Goal: Navigation & Orientation: Find specific page/section

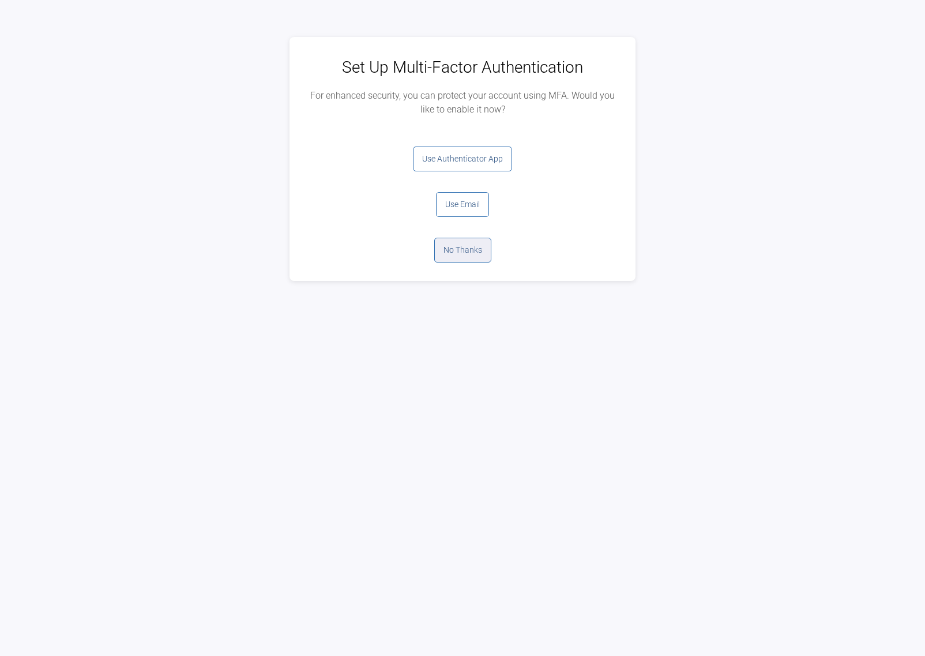
click at [464, 253] on button "No Thanks" at bounding box center [462, 250] width 57 height 25
click at [455, 165] on button "Log Out" at bounding box center [462, 158] width 46 height 25
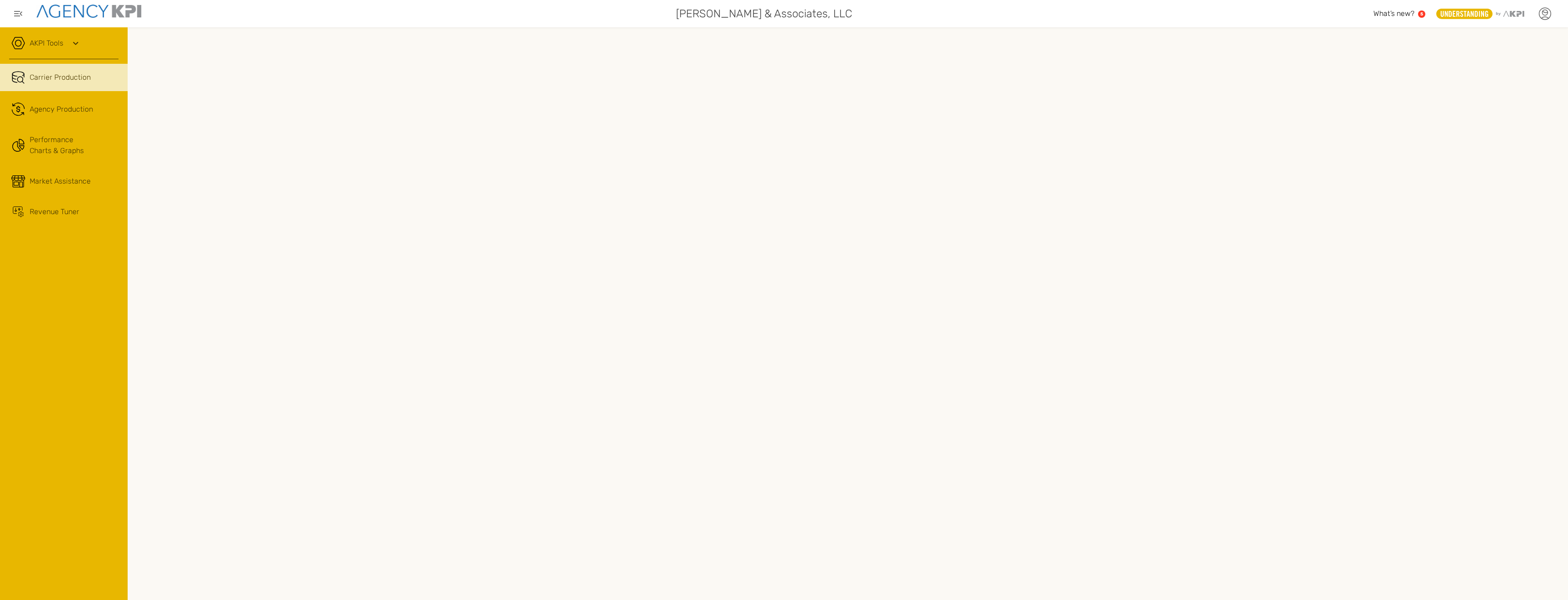
click at [1014, 14] on icon at bounding box center [1544, 13] width 13 height 13
click at [1014, 95] on li "Log Out" at bounding box center [1507, 94] width 102 height 24
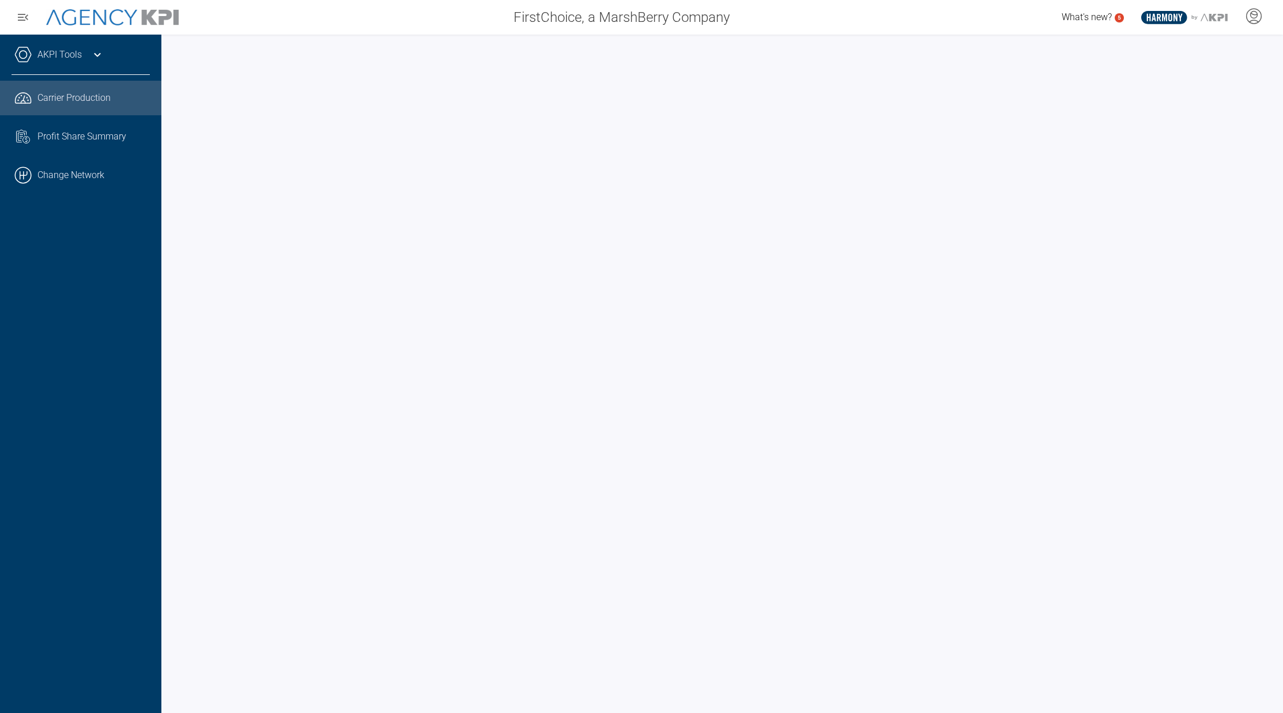
click at [66, 100] on span "Carrier Production" at bounding box center [73, 98] width 73 height 14
click at [64, 100] on span "Carrier Production" at bounding box center [73, 98] width 73 height 14
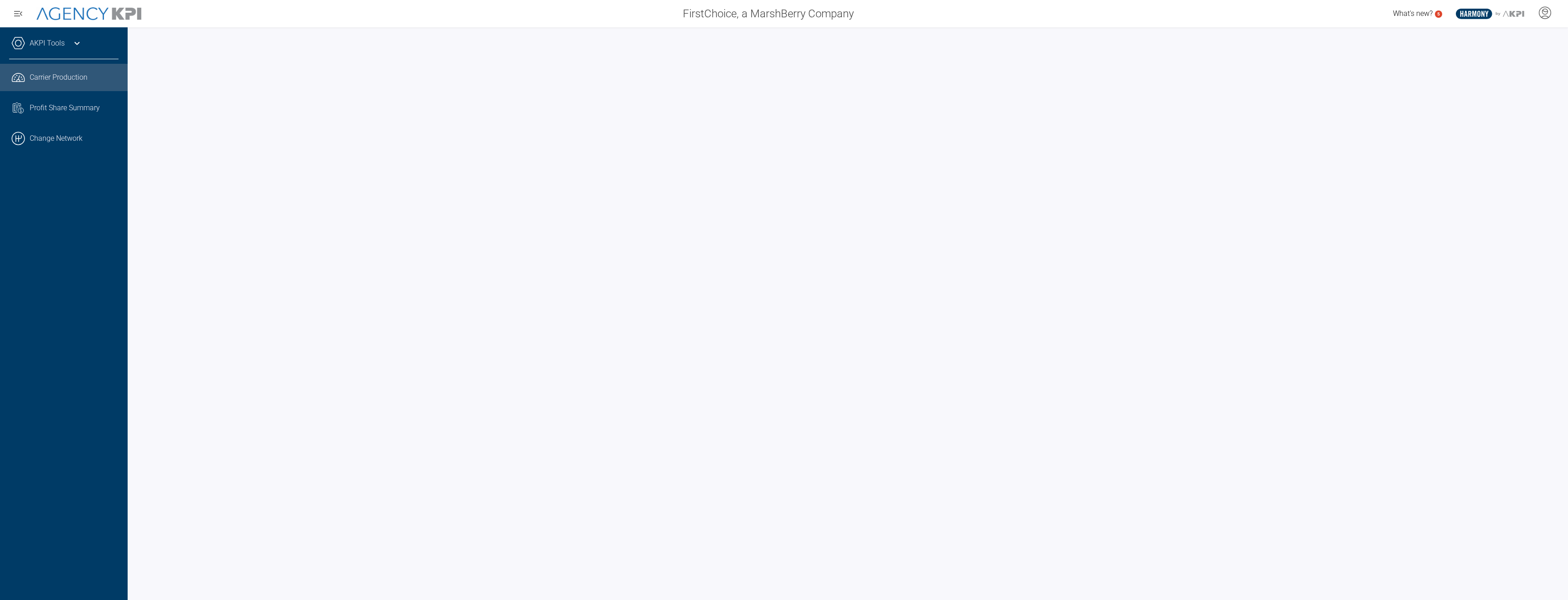
click at [48, 74] on span "Carrier Production" at bounding box center [58, 77] width 58 height 11
click at [40, 74] on span "Carrier Production" at bounding box center [58, 77] width 58 height 11
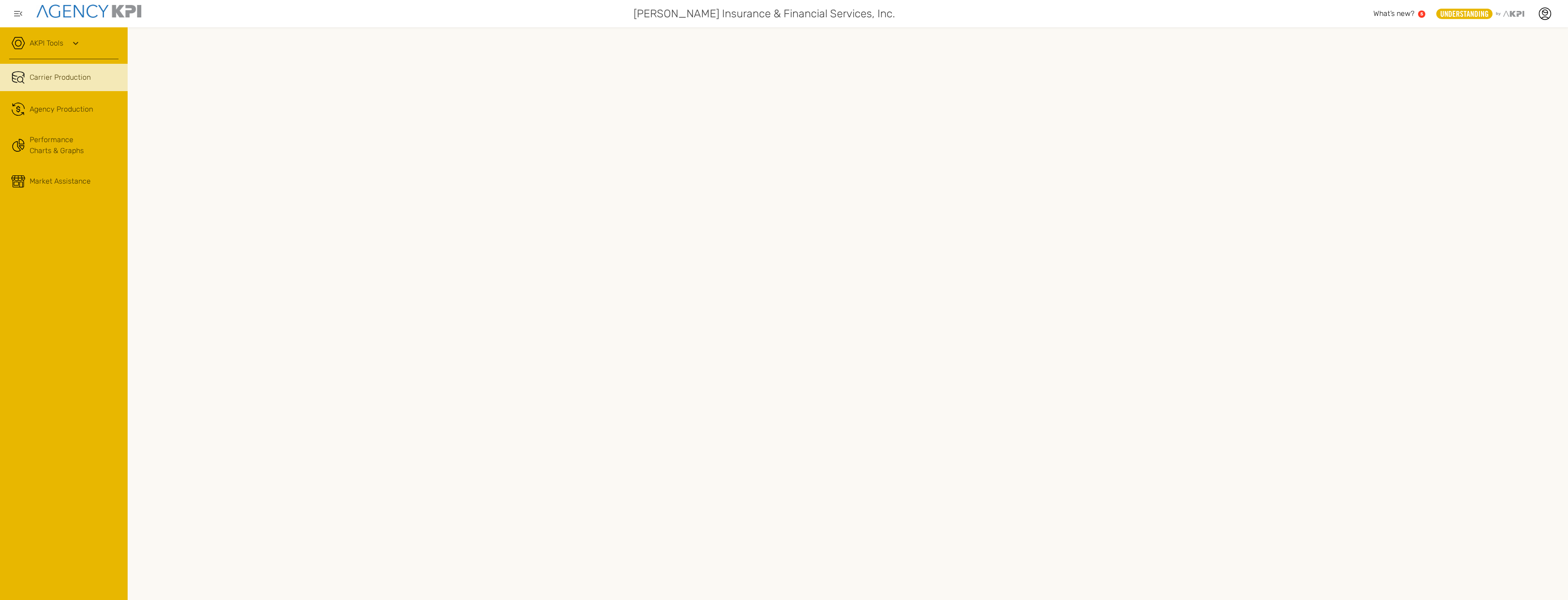
click at [61, 79] on span "Carrier Production" at bounding box center [59, 77] width 61 height 11
